Goal: Information Seeking & Learning: Learn about a topic

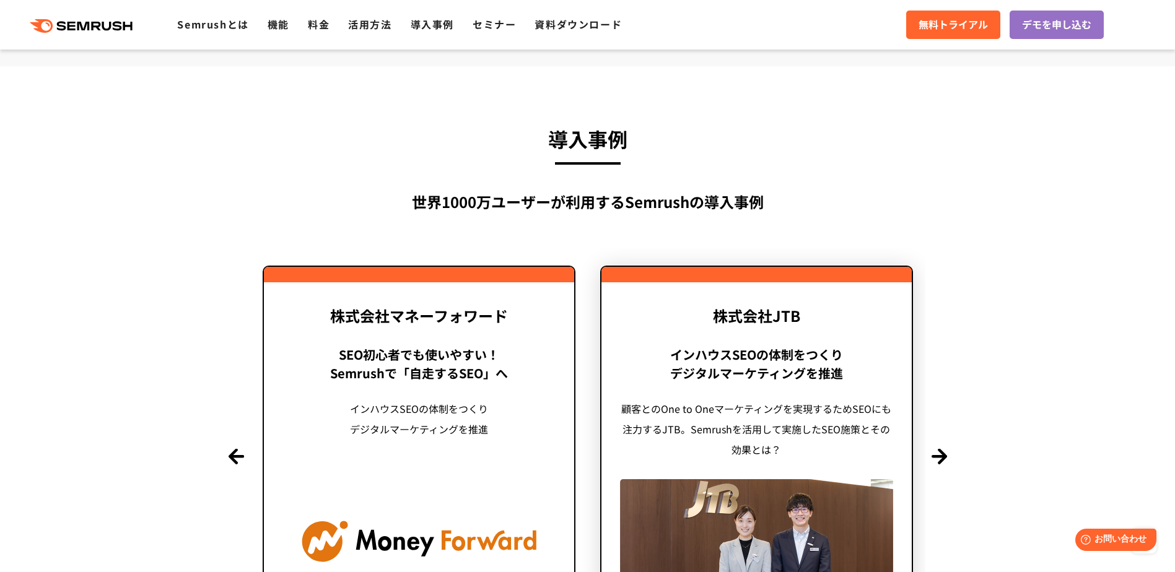
scroll to position [2664, 0]
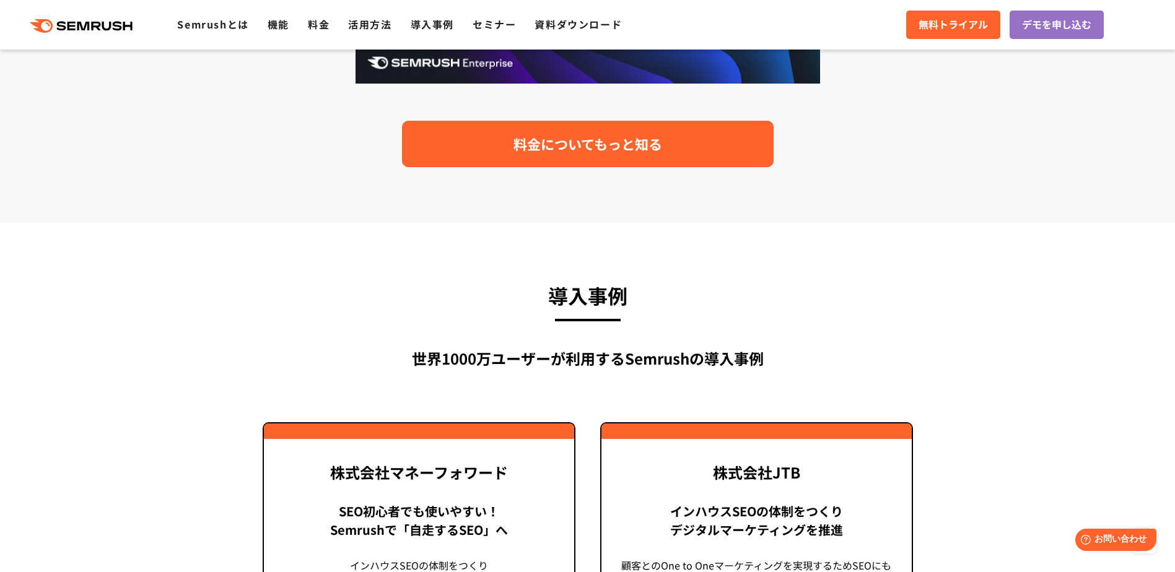
click at [680, 160] on link "料金についてもっと知る" at bounding box center [588, 144] width 372 height 46
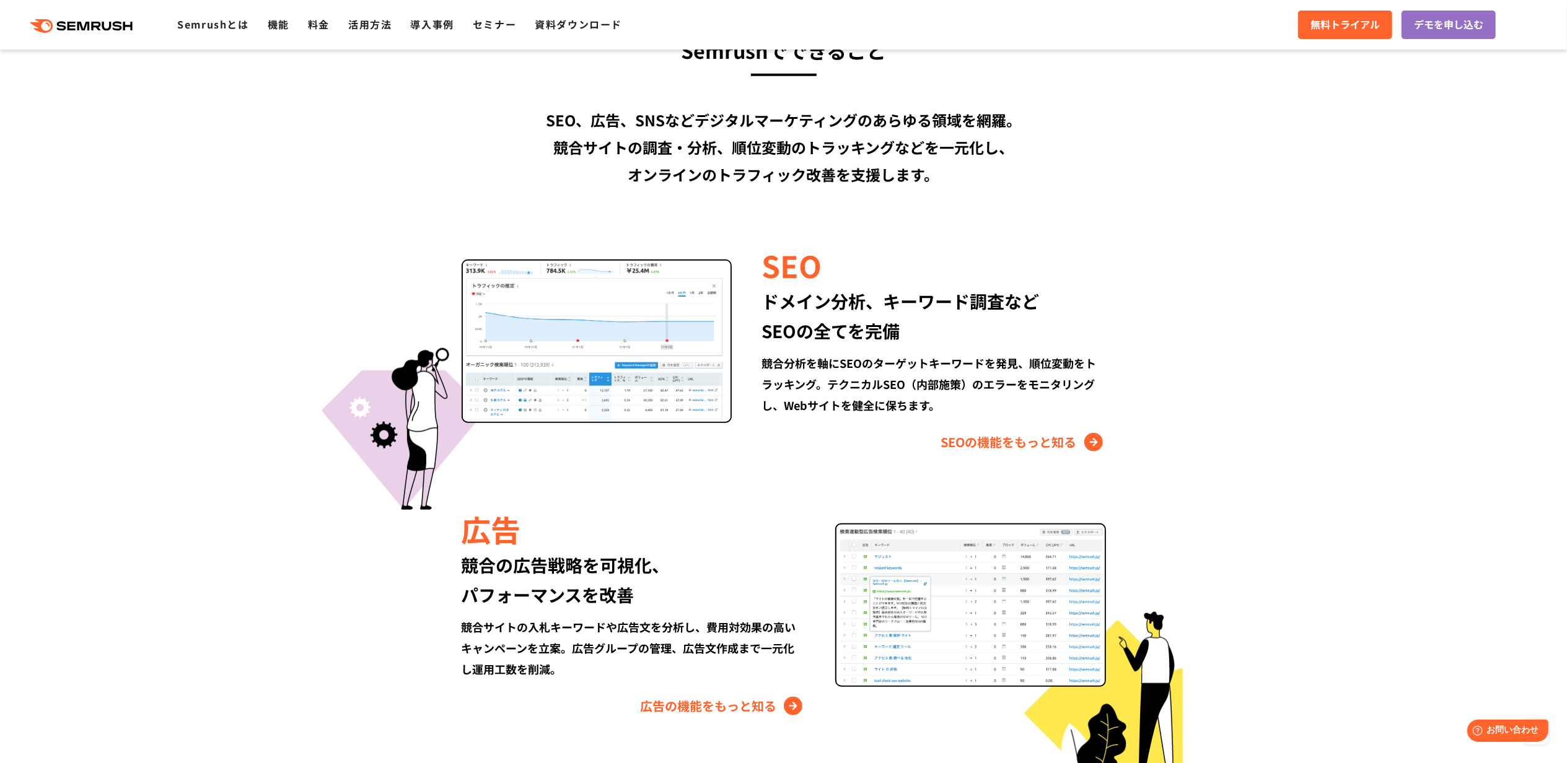
scroll to position [991, 0]
